Goal: Use online tool/utility: Use online tool/utility

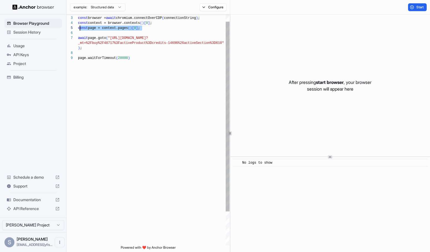
scroll to position [15, 0]
drag, startPoint x: 118, startPoint y: 28, endPoint x: 77, endPoint y: 24, distance: 41.6
click at [77, 24] on div "**********" at bounding box center [148, 129] width 163 height 231
click at [145, 28] on div "const browser = await chromium.connectOverCDP ( connectionString ) ; const cont…" at bounding box center [154, 146] width 152 height 281
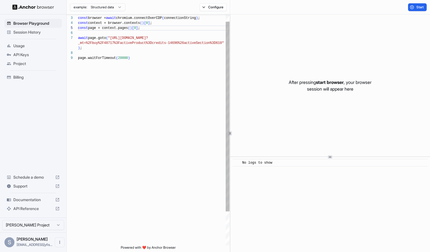
click at [143, 29] on div "const browser = await chromium.connectOverCDP ( connectionString ) ; const cont…" at bounding box center [154, 146] width 152 height 281
click at [95, 23] on div "const browser = await chromium.connectOverCDP ( connectionString ) ; const cont…" at bounding box center [154, 146] width 152 height 281
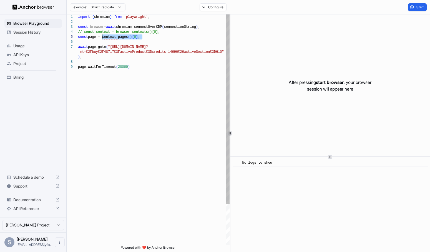
drag, startPoint x: 142, startPoint y: 38, endPoint x: 104, endPoint y: 39, distance: 37.8
click at [104, 39] on div "const browser = await chromium.connectOverCDP ( connectionString ) ; // const c…" at bounding box center [154, 154] width 152 height 281
click at [112, 62] on div "const browser = await chromium.connectOverCDP ( connectionString ) ; // const c…" at bounding box center [154, 154] width 152 height 281
click at [144, 37] on div "const browser = await chromium.connectOverCDP ( connectionString ) ; // const c…" at bounding box center [154, 154] width 152 height 281
click at [131, 36] on div "const browser = await chromium.connectOverCDP ( connectionString ) ; // const c…" at bounding box center [154, 154] width 152 height 281
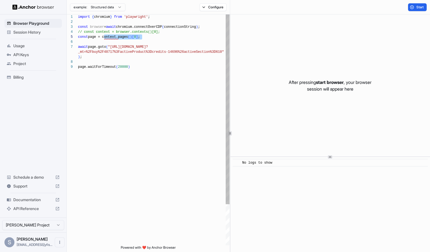
click at [169, 36] on div "const browser = await chromium.connectOverCDP ( connectionString ) ; // const c…" at bounding box center [154, 154] width 152 height 281
click at [159, 38] on div "const browser = await chromium.connectOverCDP ( connectionString ) ; const cont…" at bounding box center [154, 154] width 152 height 281
type textarea "**********"
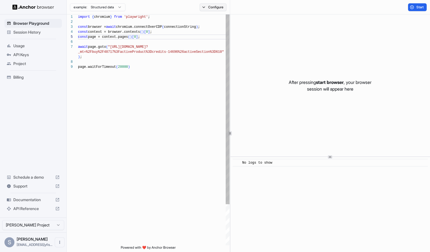
click at [214, 10] on button "Configure" at bounding box center [213, 7] width 27 height 8
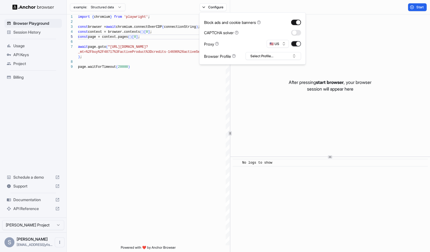
click at [296, 43] on button "button" at bounding box center [296, 44] width 10 height 6
click at [421, 6] on span "Start" at bounding box center [421, 7] width 8 height 4
